Goal: Task Accomplishment & Management: Use online tool/utility

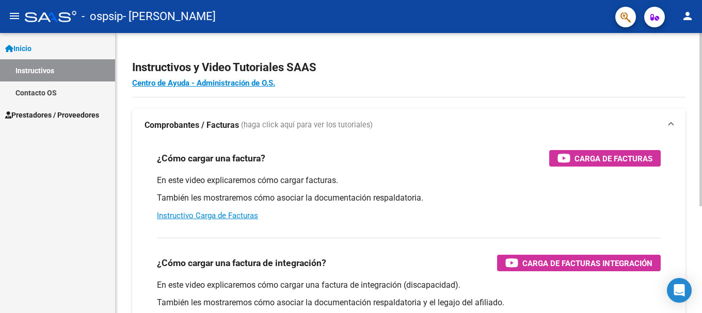
click at [694, 25] on div "menu - ospsip - ORSI LUCIANA ESTER person Inicio Instructivos Contacto OS Prest…" at bounding box center [351, 156] width 702 height 313
click at [45, 92] on link "Contacto OS" at bounding box center [57, 93] width 115 height 22
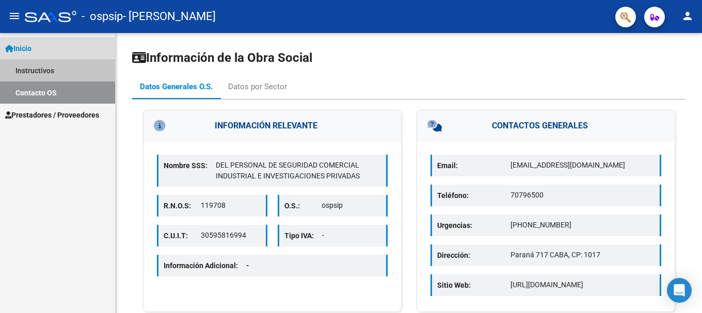
click at [35, 69] on link "Instructivos" at bounding box center [57, 70] width 115 height 22
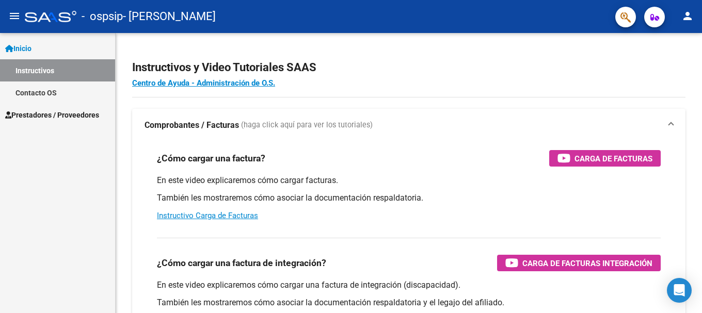
click at [38, 53] on link "Inicio" at bounding box center [57, 48] width 115 height 22
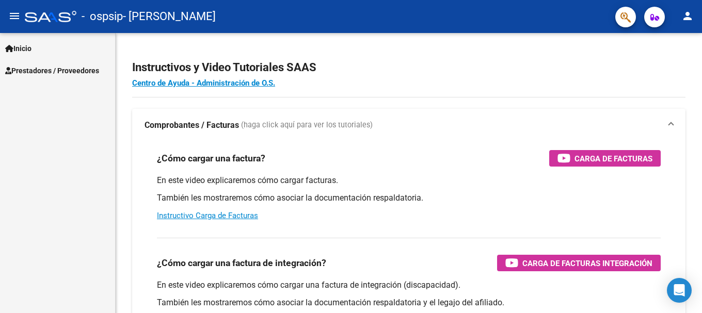
click at [50, 72] on span "Prestadores / Proveedores" at bounding box center [52, 70] width 94 height 11
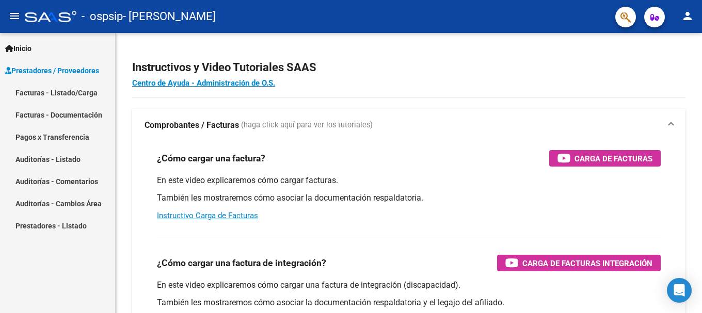
click at [68, 135] on link "Pagos x Transferencia" at bounding box center [57, 137] width 115 height 22
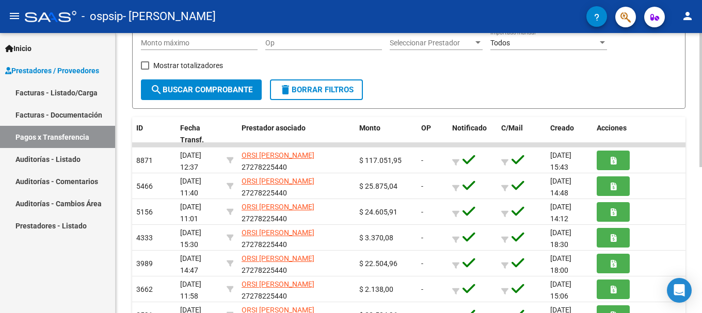
scroll to position [149, 0]
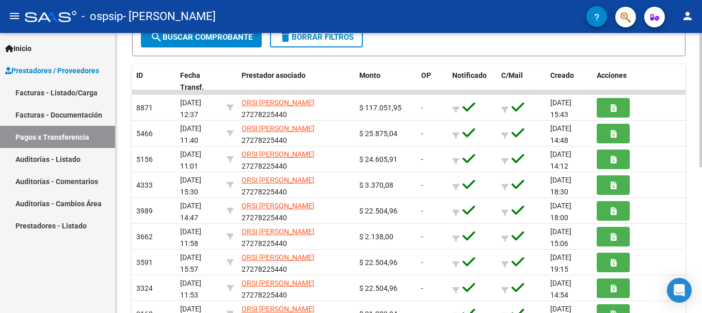
click at [696, 174] on div "PRESTADORES -> Pagos por Transferencia (alt+p) cloud_download Exportar CSV Impo…" at bounding box center [410, 122] width 589 height 585
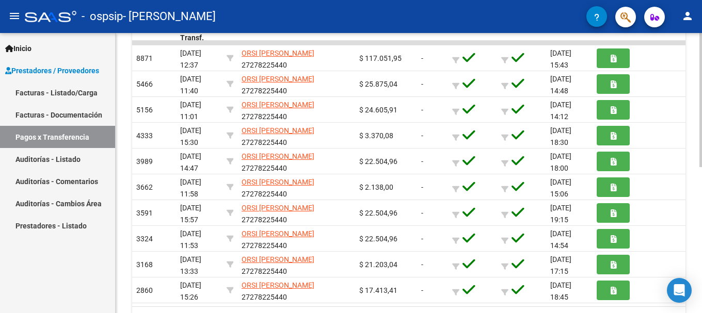
scroll to position [306, 0]
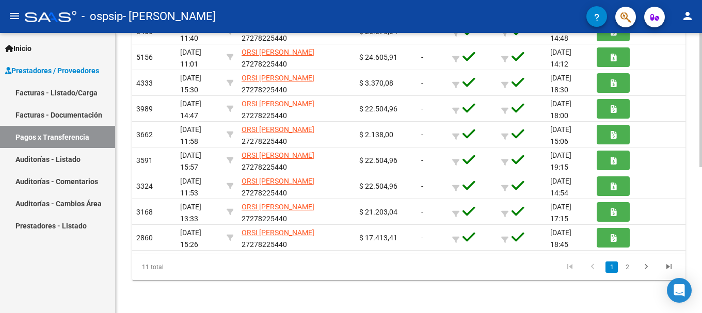
click at [698, 220] on div "PRESTADORES -> Pagos por Transferencia (alt+p) cloud_download Exportar CSV Impo…" at bounding box center [410, 20] width 589 height 585
click at [645, 270] on icon "go to next page" at bounding box center [646, 268] width 13 height 12
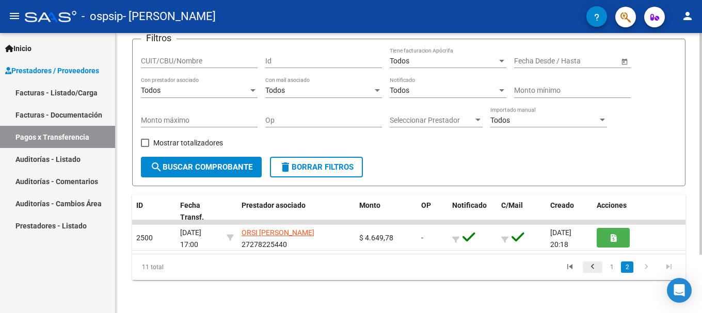
click at [594, 267] on icon "go to previous page" at bounding box center [592, 268] width 13 height 12
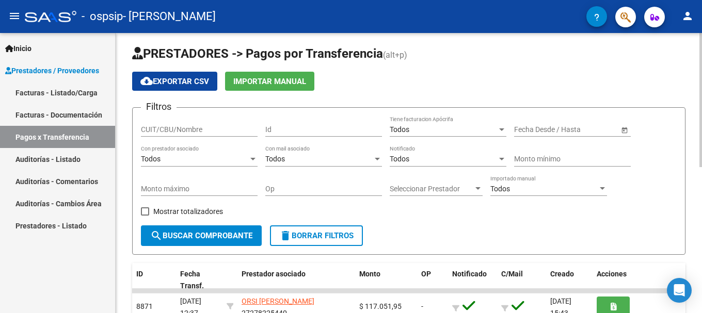
scroll to position [0, 0]
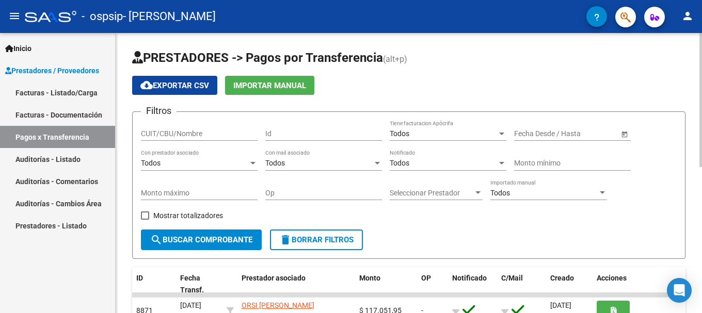
click at [63, 95] on link "Facturas - Listado/Carga" at bounding box center [57, 93] width 115 height 22
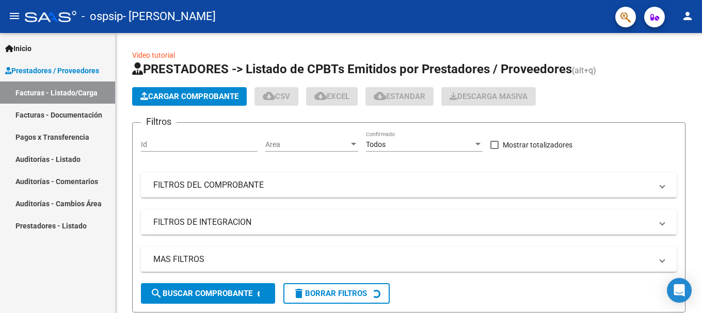
click at [77, 116] on link "Facturas - Documentación" at bounding box center [57, 115] width 115 height 22
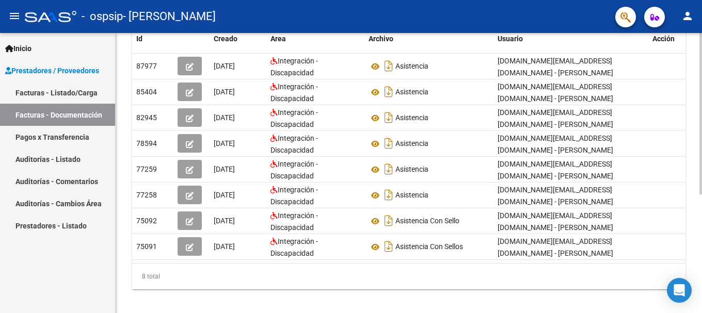
scroll to position [194, 0]
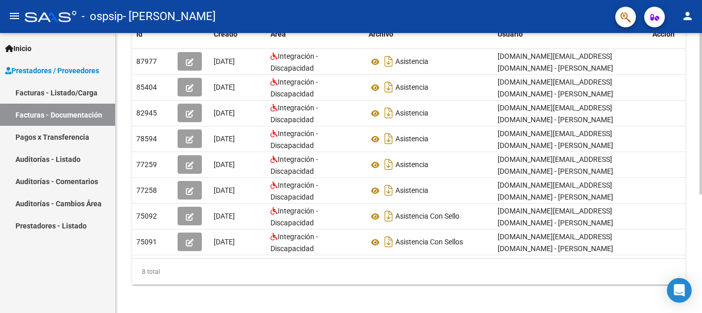
click at [701, 220] on div at bounding box center [700, 230] width 3 height 162
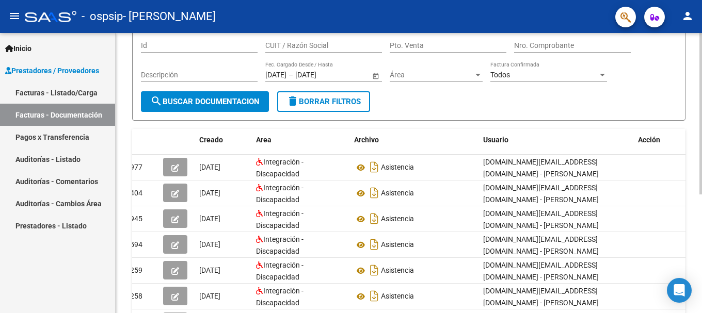
scroll to position [83, 0]
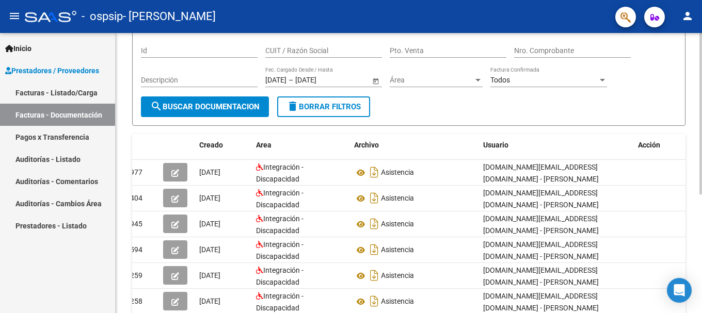
click at [701, 173] on div at bounding box center [700, 164] width 3 height 162
click at [653, 146] on span "Acción" at bounding box center [649, 145] width 22 height 8
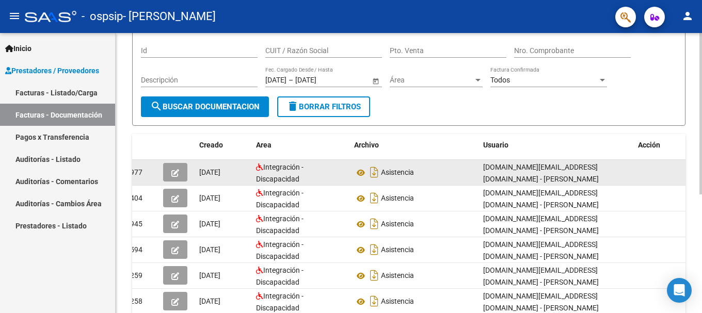
click at [173, 175] on icon "button" at bounding box center [175, 173] width 8 height 8
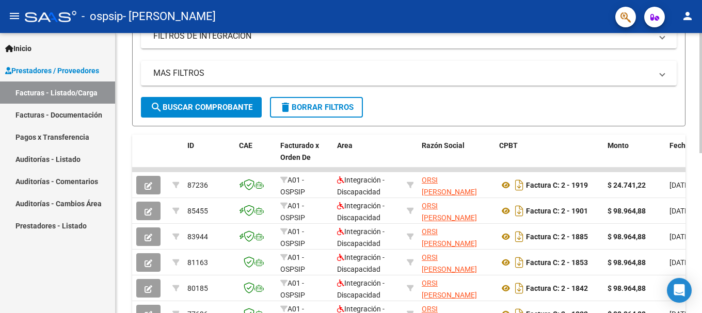
scroll to position [188, 0]
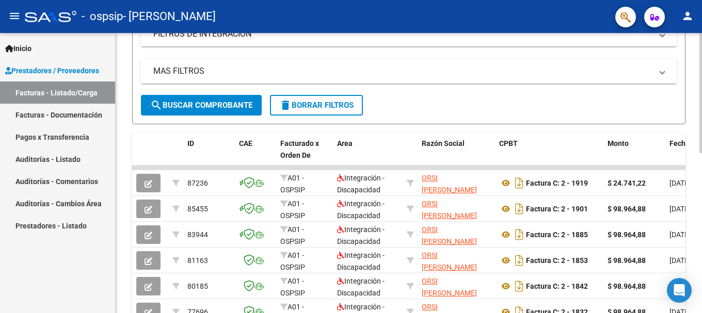
click at [701, 150] on div at bounding box center [700, 176] width 3 height 120
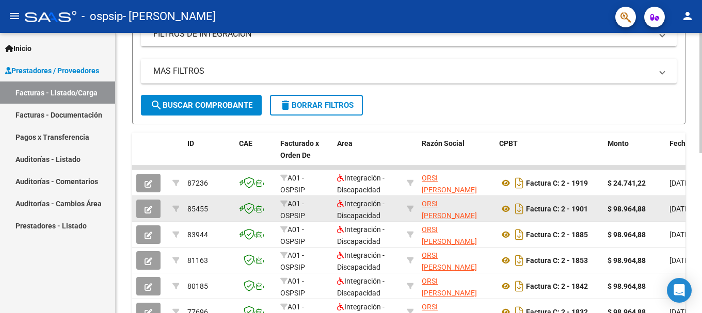
click at [153, 208] on button "button" at bounding box center [148, 209] width 24 height 19
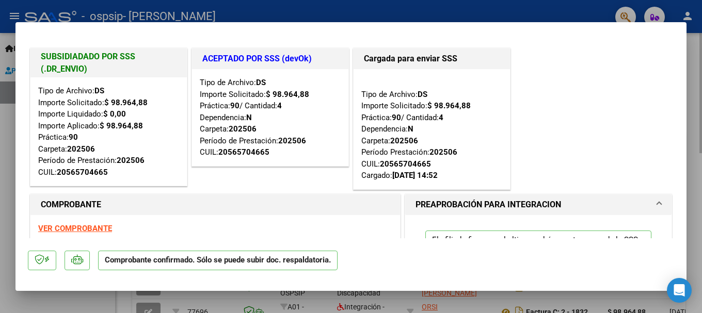
click at [153, 208] on h1 "COMPROBANTE" at bounding box center [215, 205] width 349 height 12
